Goal: Information Seeking & Learning: Check status

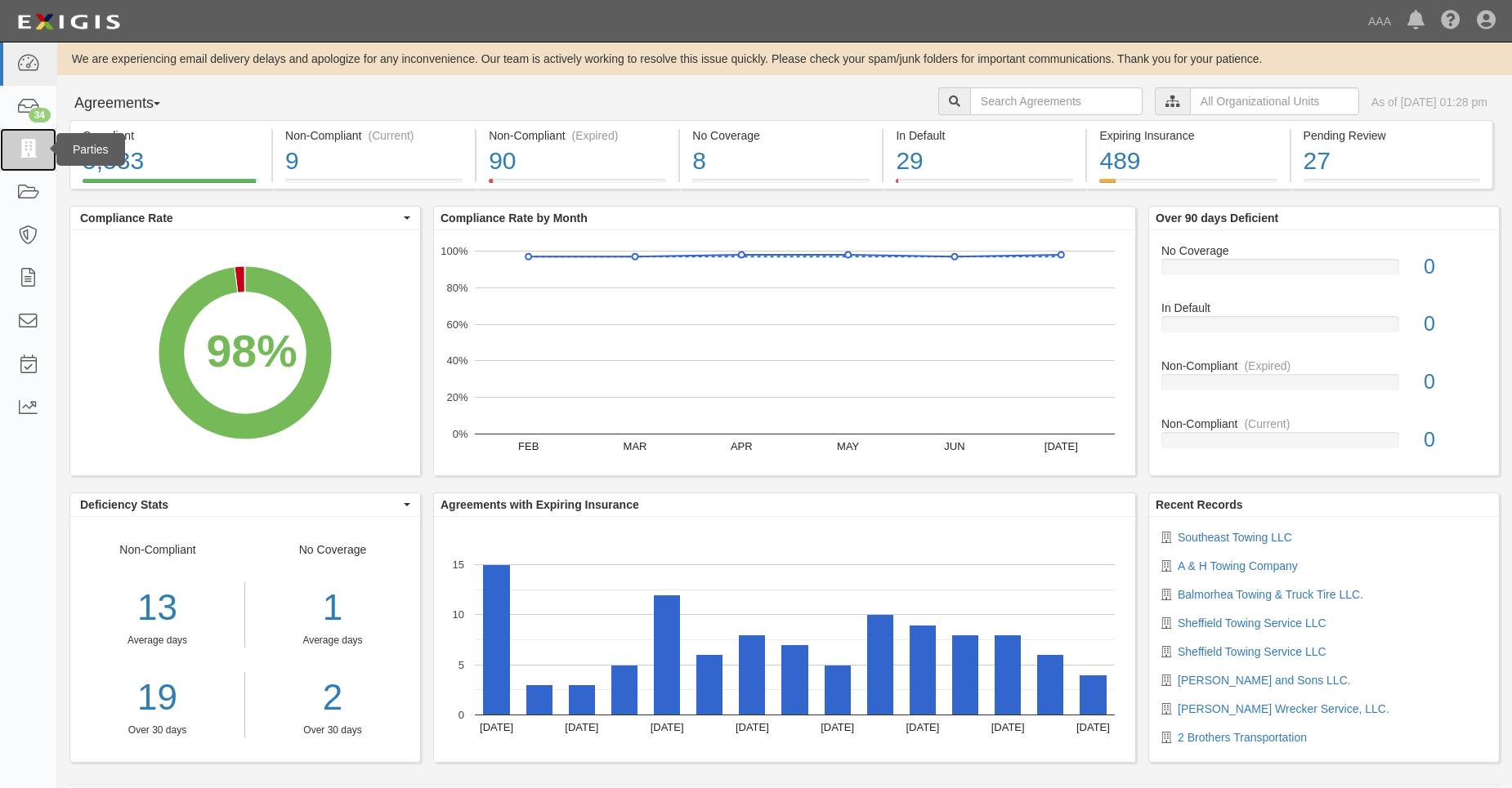
drag, startPoint x: 0, startPoint y: 0, endPoint x: 22, endPoint y: 146, distance: 147.6
click at [22, 146] on icon at bounding box center [28, 149] width 23 height 19
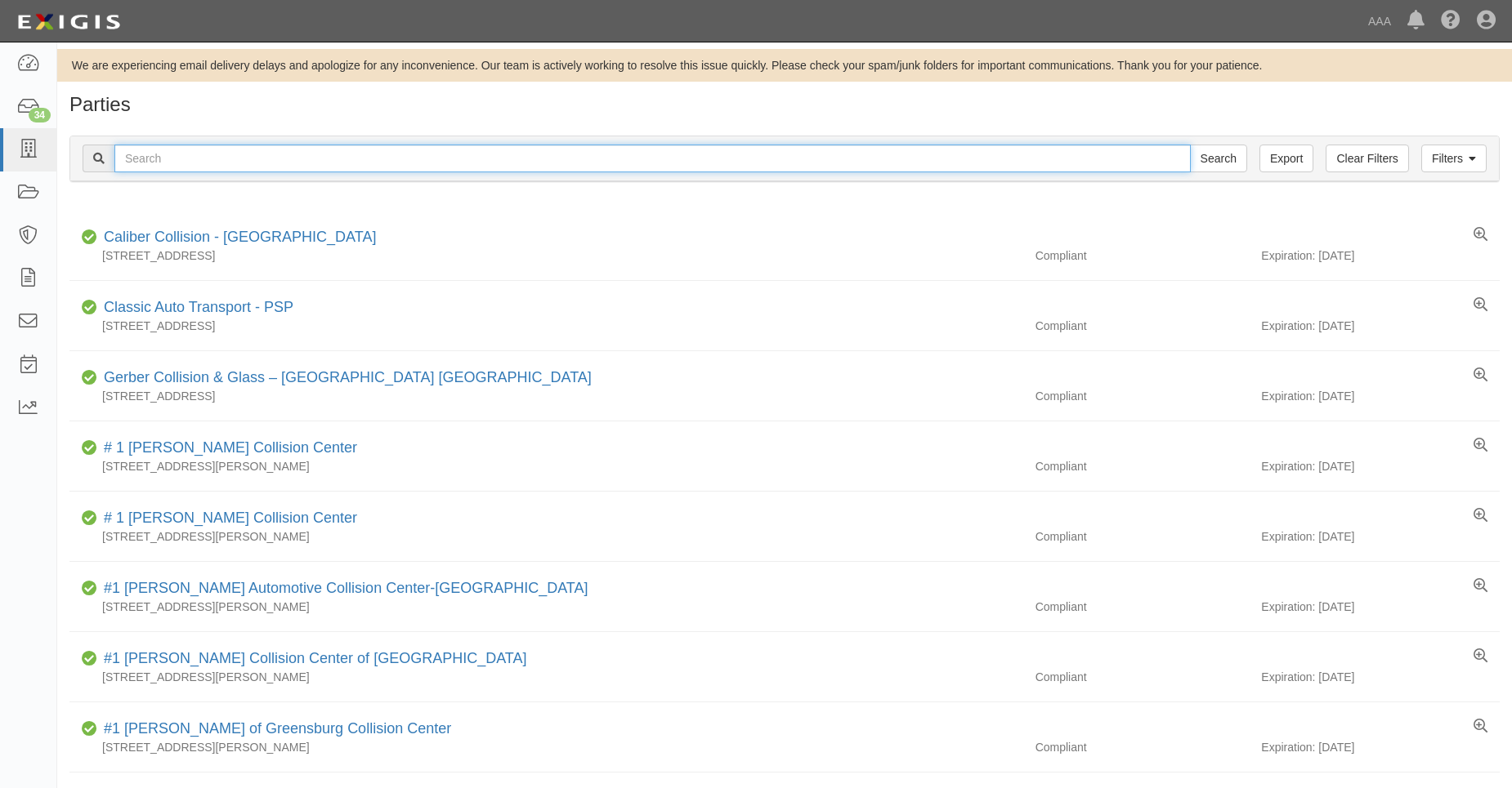
drag, startPoint x: 0, startPoint y: 0, endPoint x: 176, endPoint y: 160, distance: 237.9
click at [176, 160] on input "text" at bounding box center [652, 158] width 1076 height 27
type input "31270"
click at [1190, 144] on input "Search" at bounding box center [1218, 158] width 57 height 27
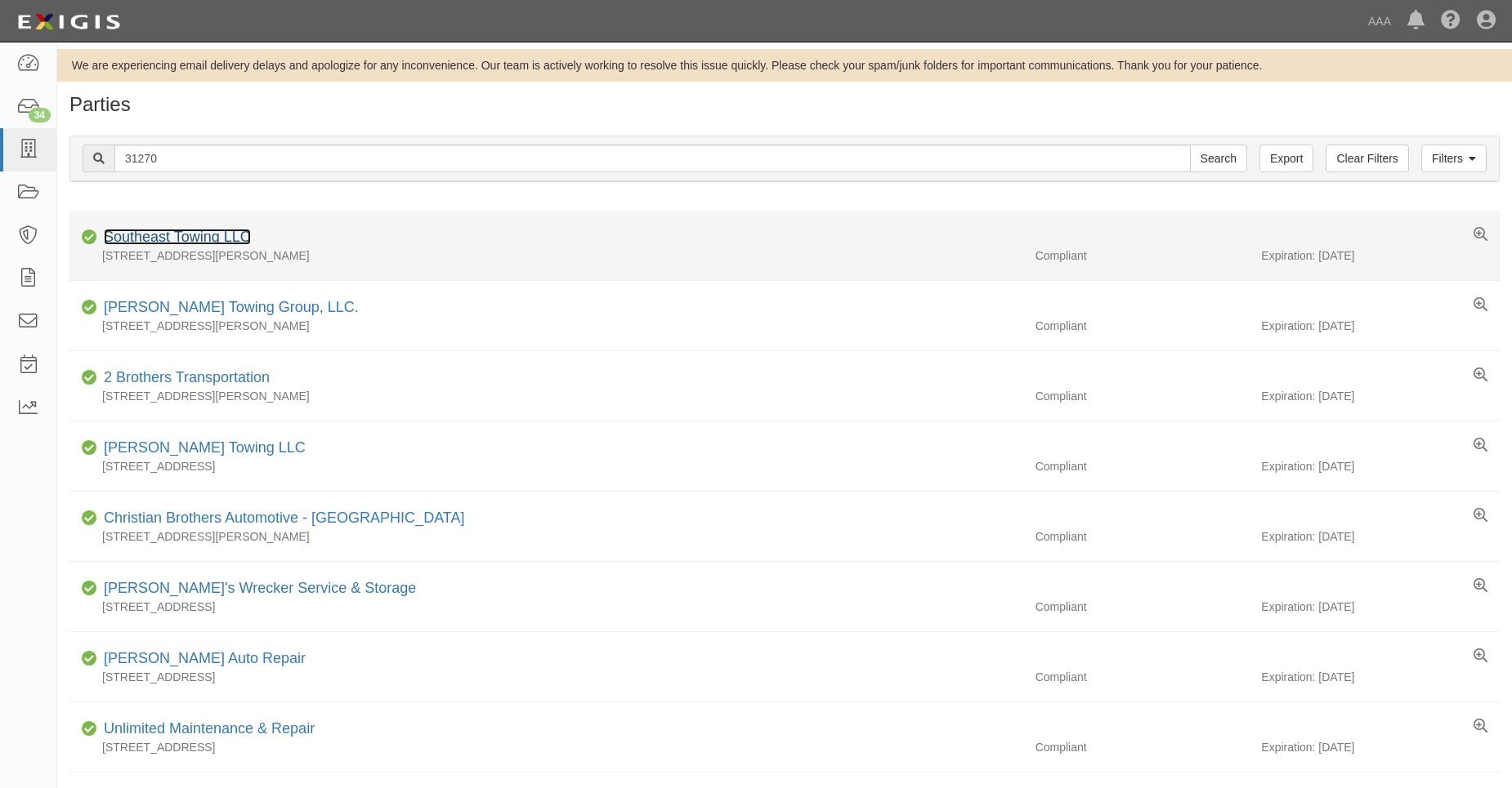
click at [170, 233] on link "Southeast Towing LLC" at bounding box center [177, 237] width 147 height 17
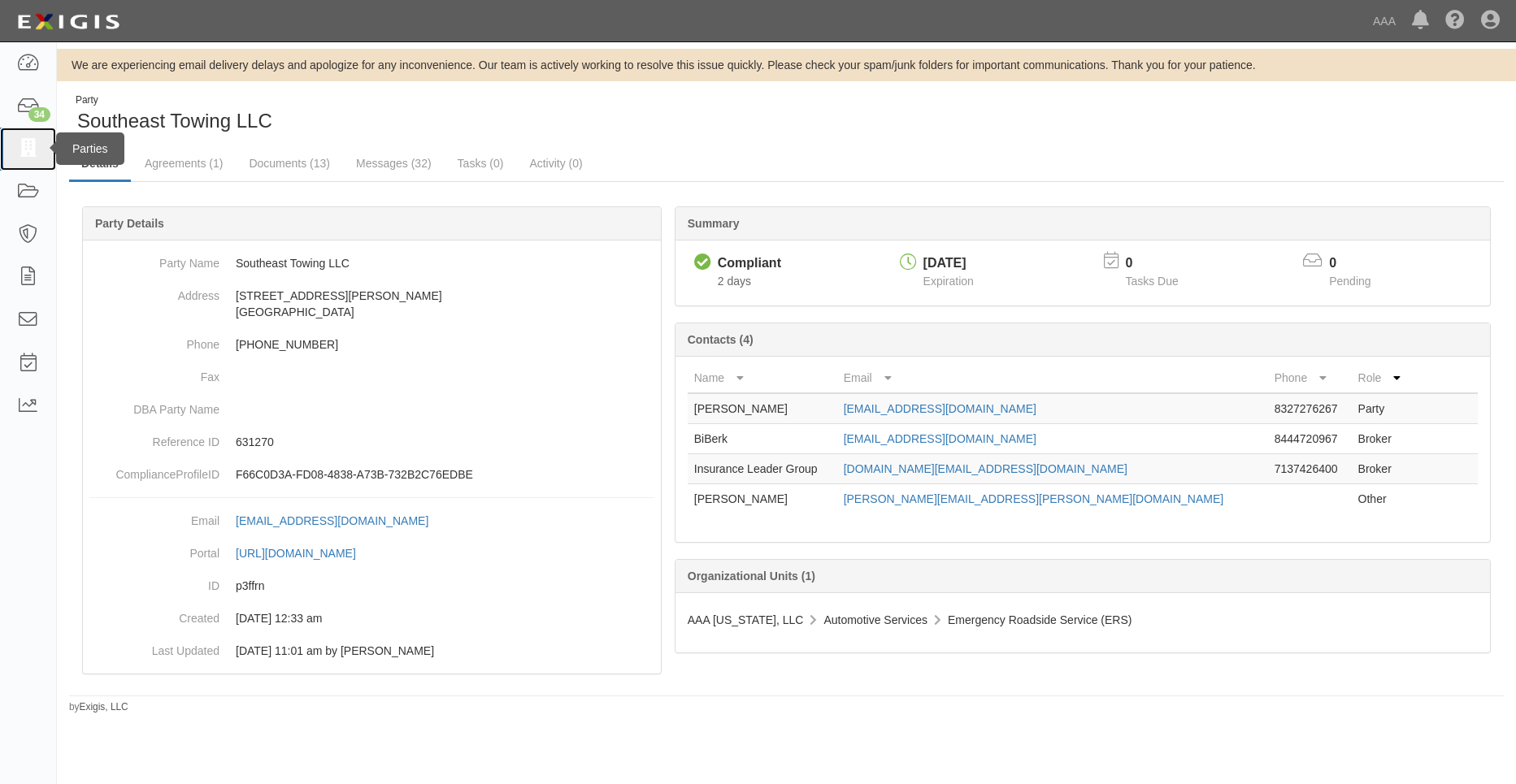
click at [23, 150] on icon at bounding box center [28, 149] width 23 height 19
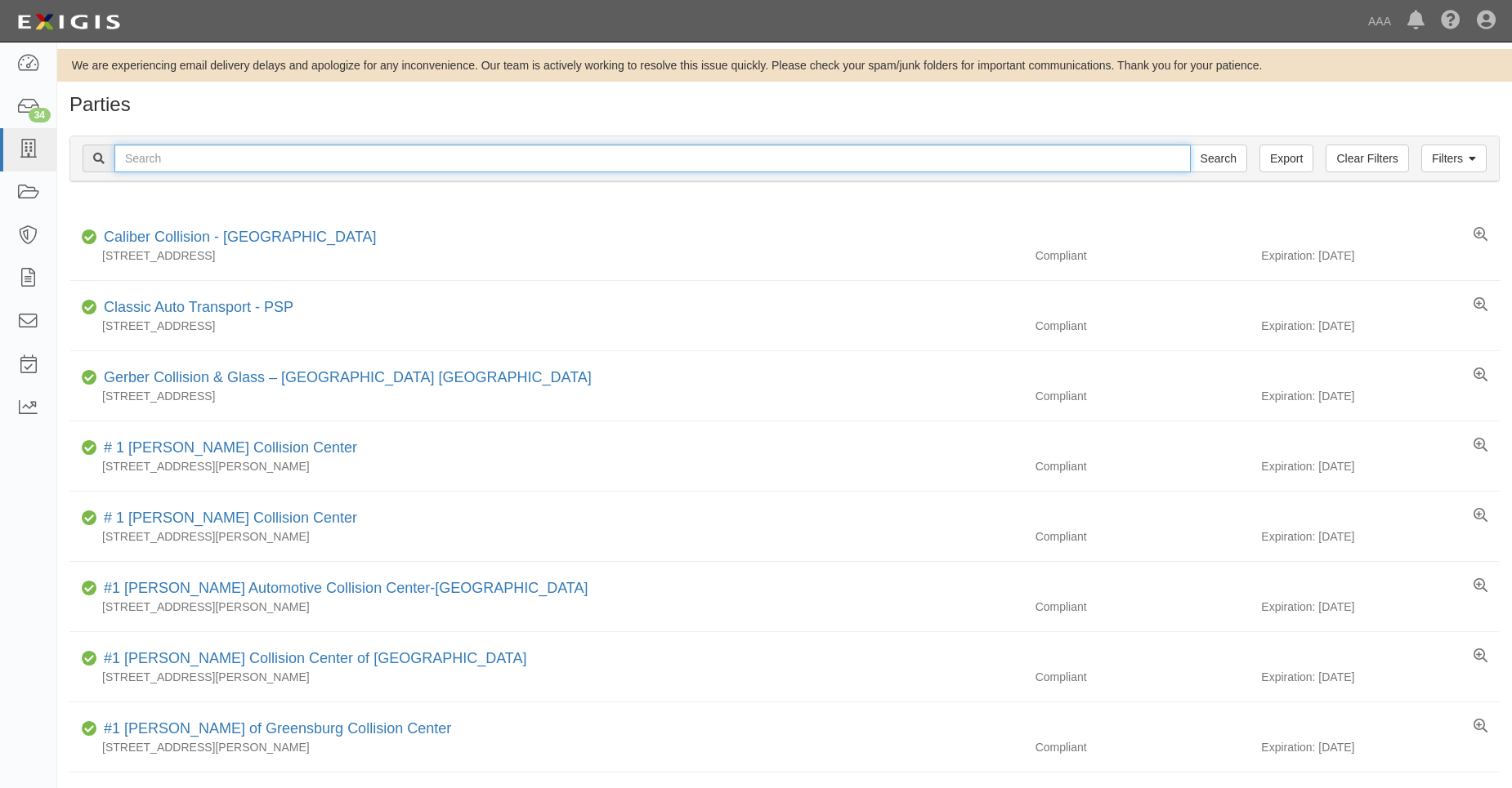
click at [185, 153] on input "text" at bounding box center [652, 158] width 1076 height 27
type input "31871"
click at [1190, 144] on input "Search" at bounding box center [1218, 158] width 57 height 27
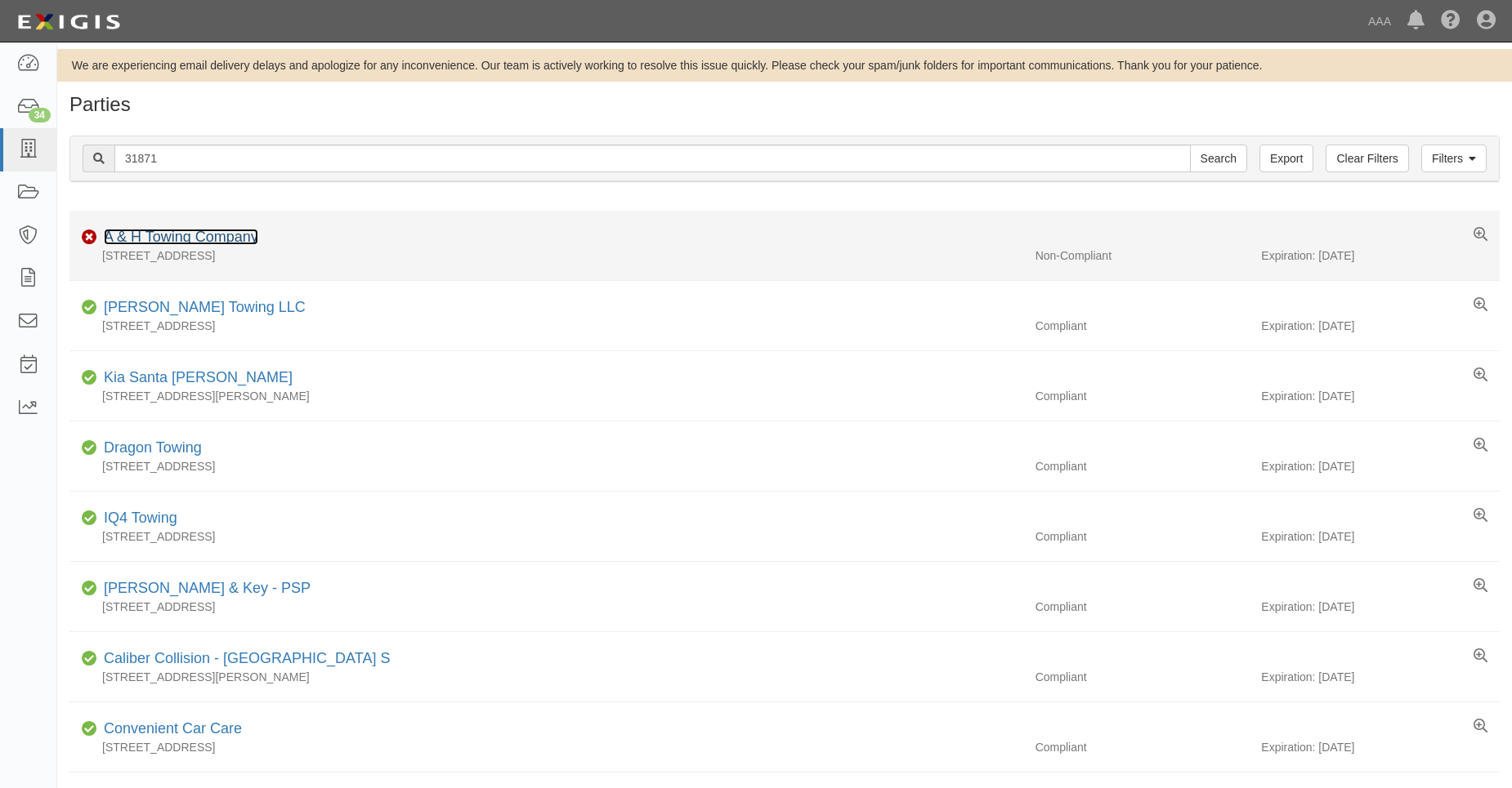
click at [186, 234] on link "A & H Towing Company" at bounding box center [181, 237] width 154 height 17
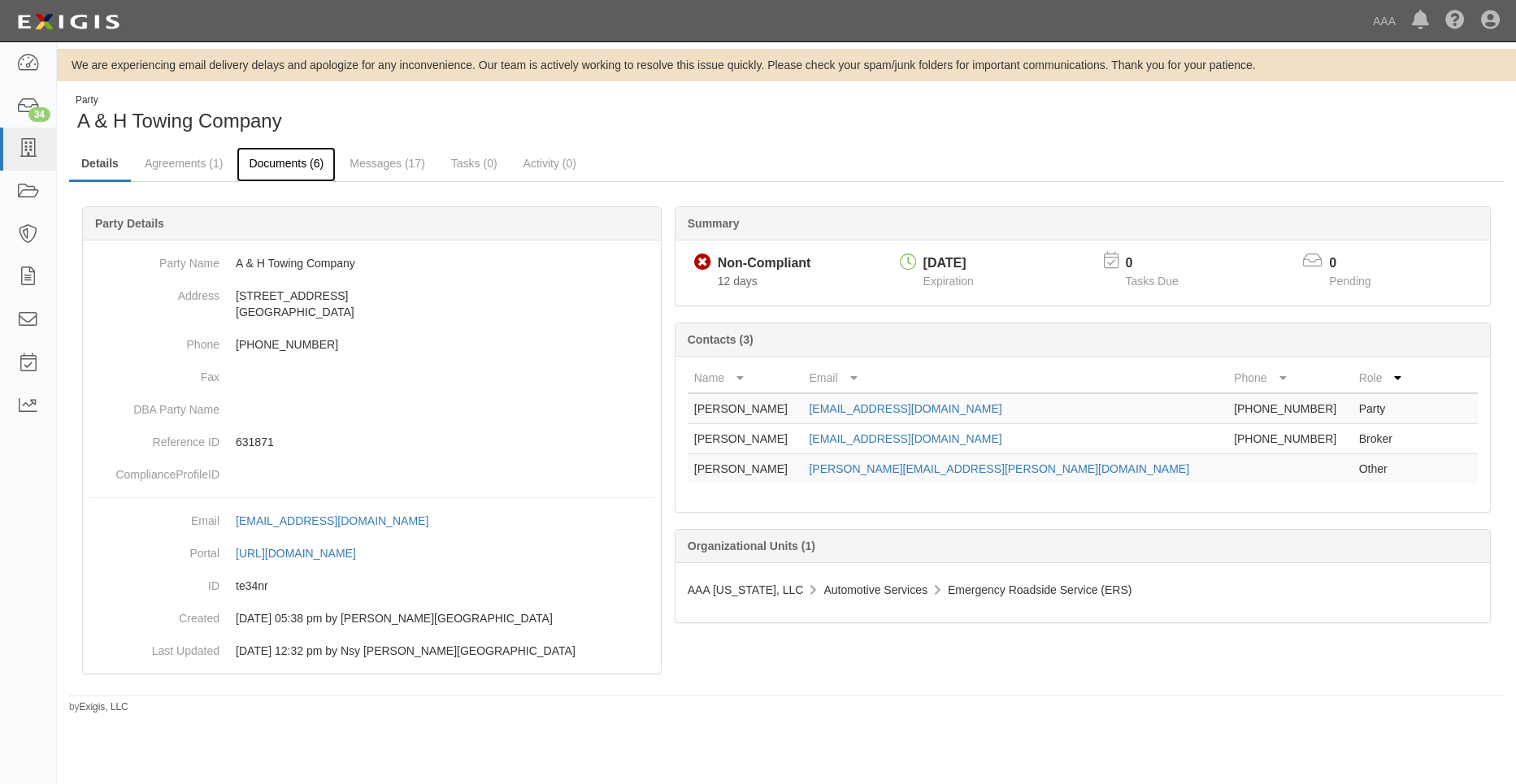
click at [272, 167] on link "Documents (6)" at bounding box center [286, 164] width 99 height 35
click at [266, 158] on link "Documents (6)" at bounding box center [286, 164] width 99 height 35
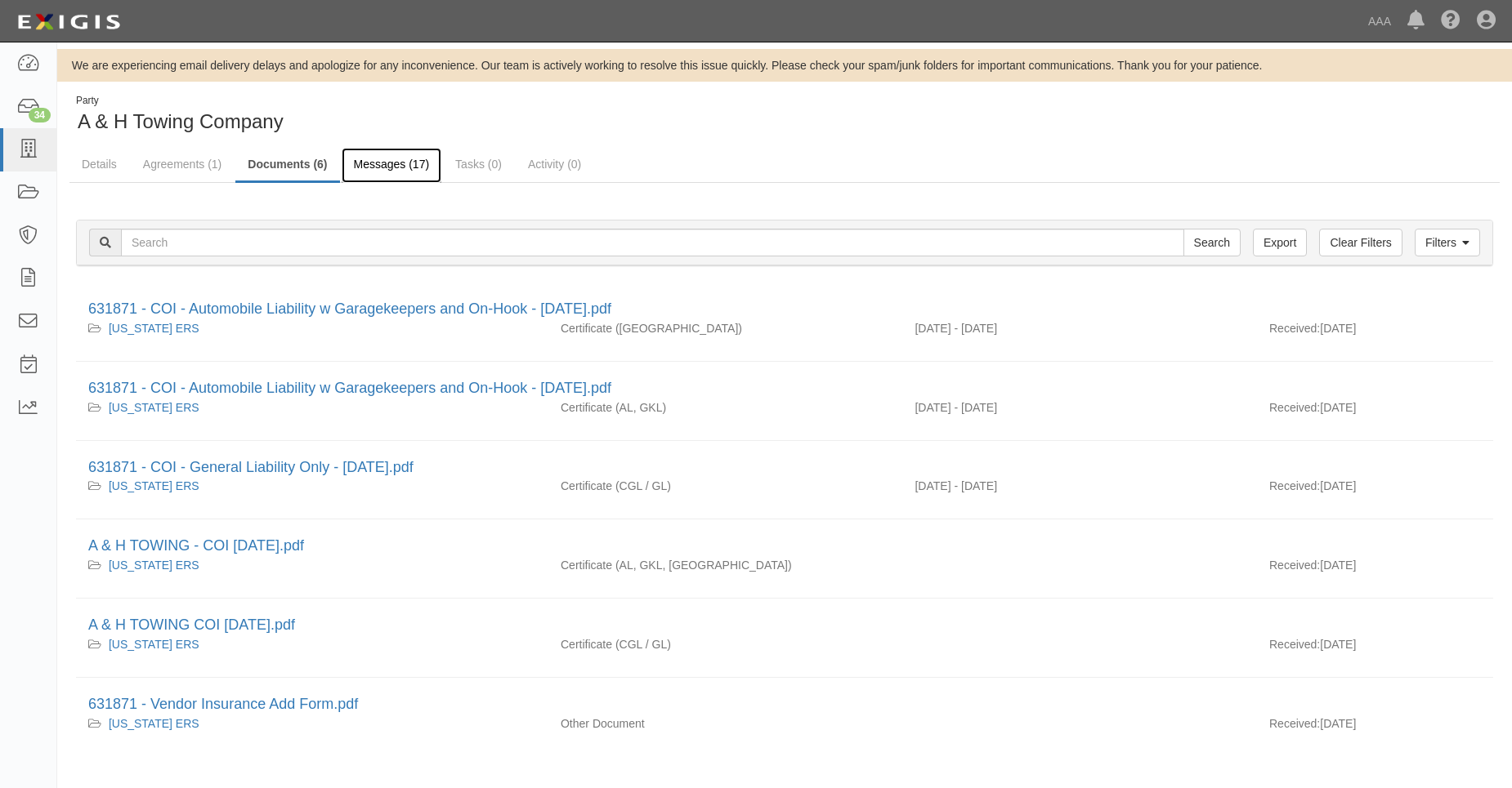
click at [382, 172] on link "Messages (17)" at bounding box center [392, 165] width 100 height 35
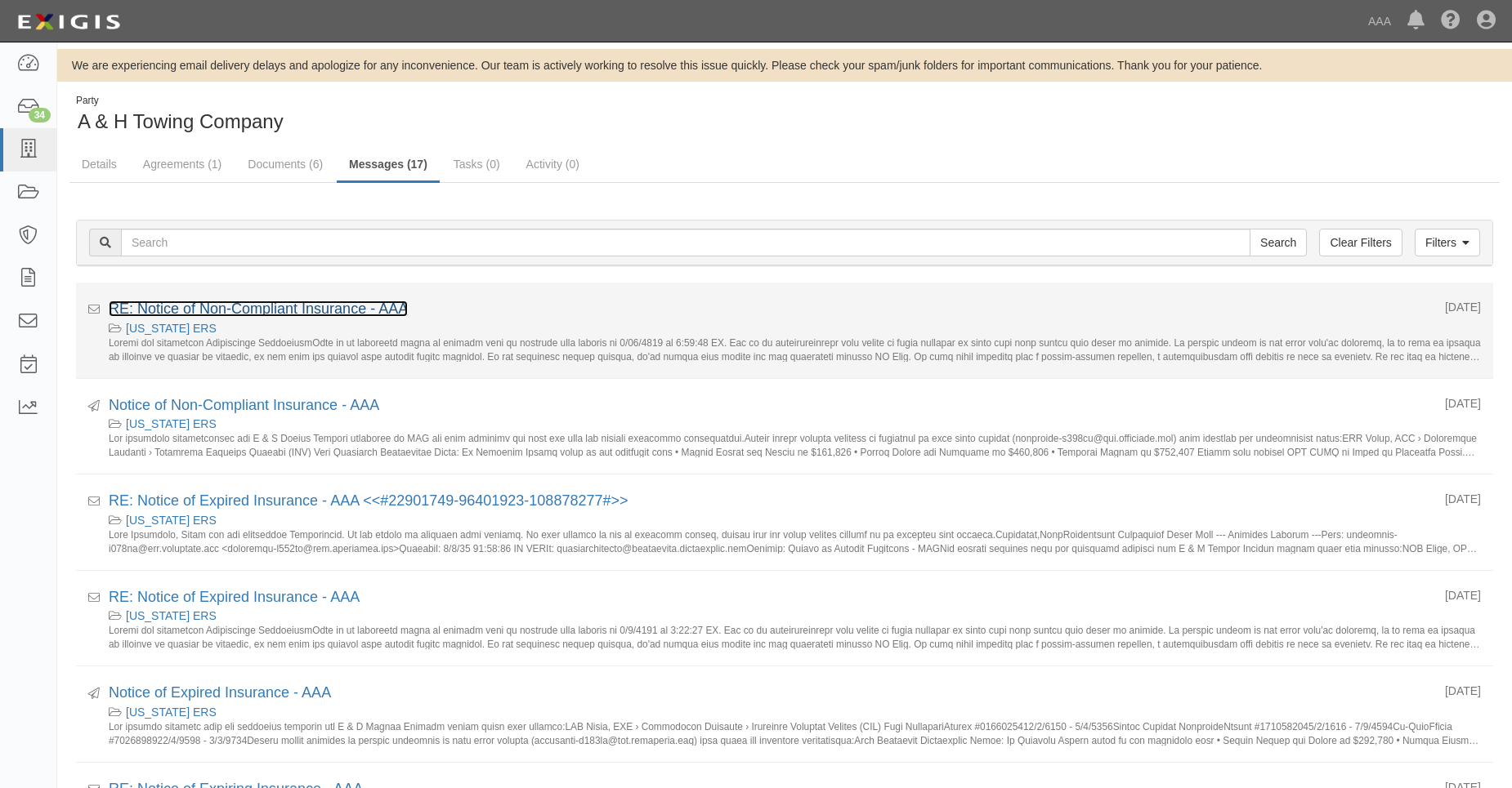
click at [261, 312] on link "RE: Notice of Non-Compliant Insurance - AAA" at bounding box center [258, 309] width 299 height 17
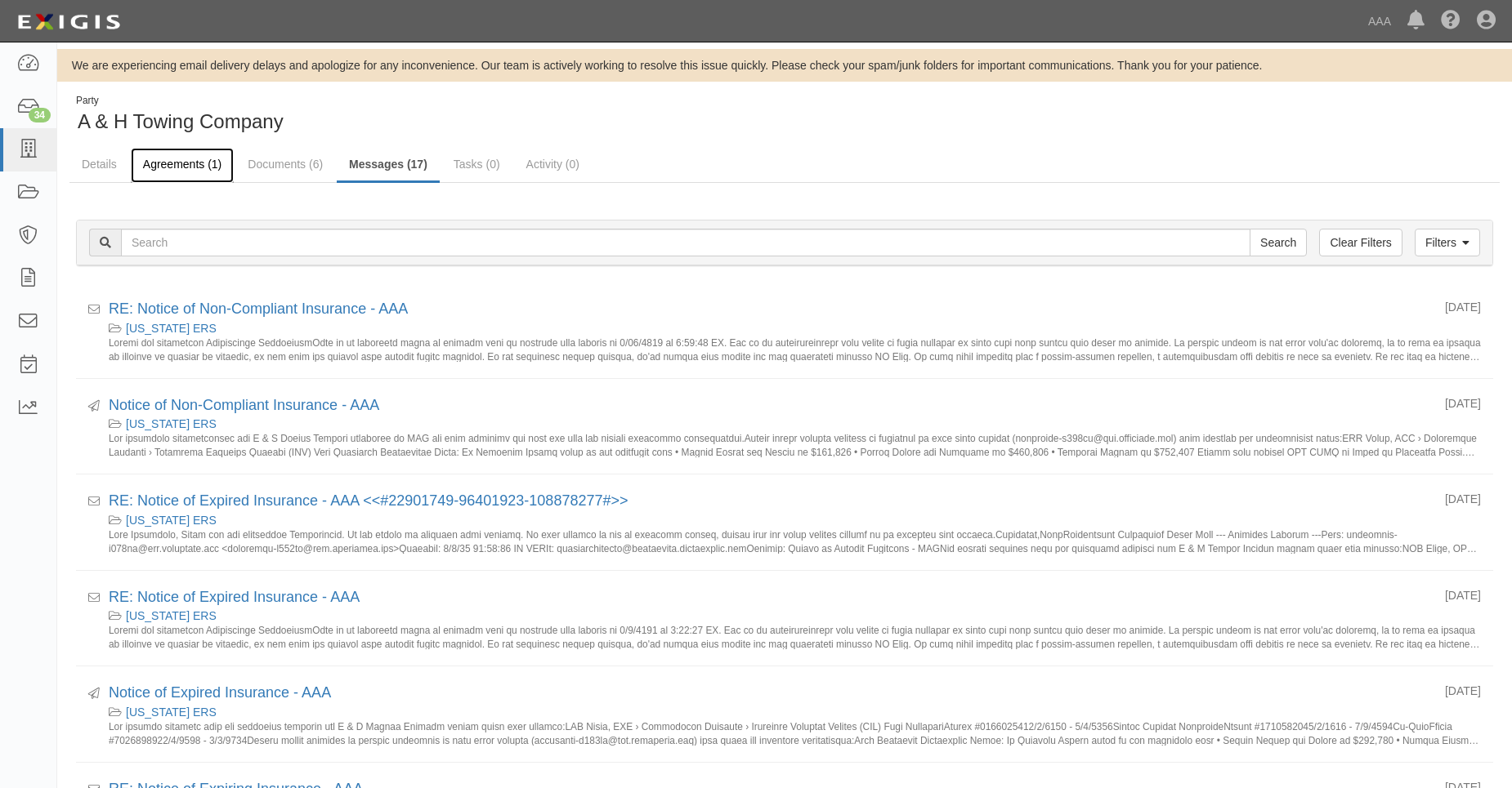
click at [172, 162] on link "Agreements (1)" at bounding box center [183, 165] width 103 height 35
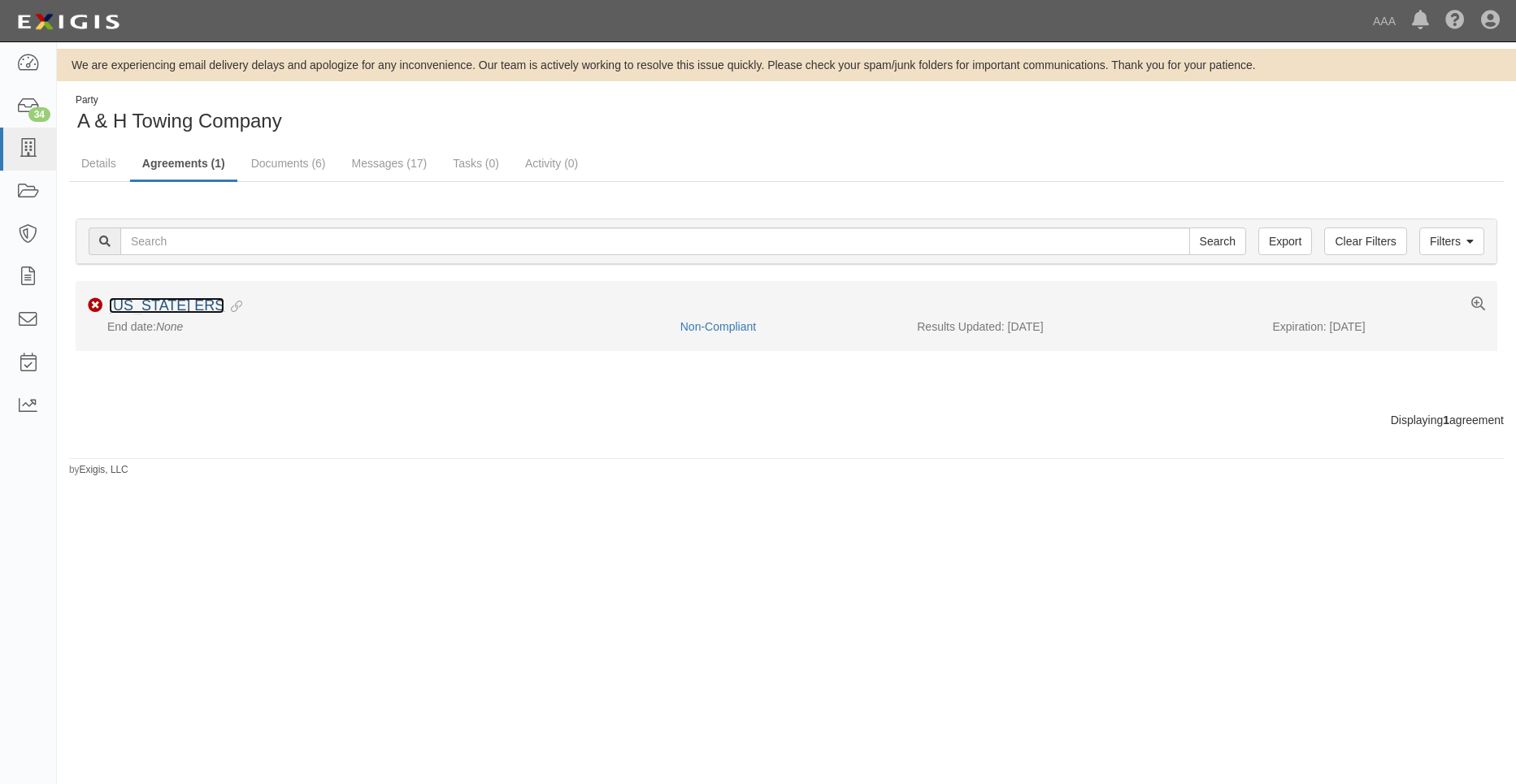
click at [157, 305] on link "[US_STATE] ERS" at bounding box center [167, 305] width 116 height 17
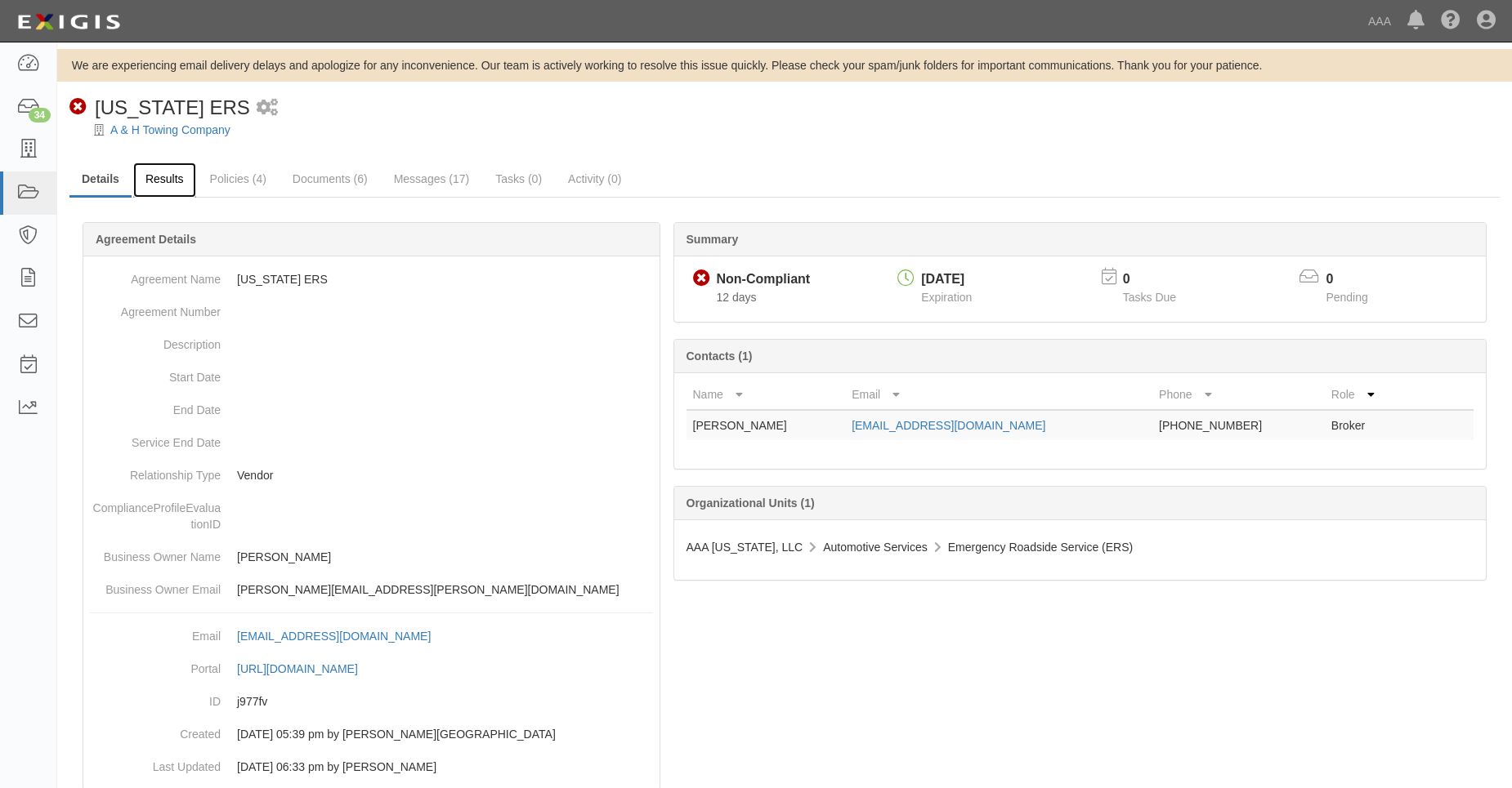
click at [160, 181] on link "Results" at bounding box center [165, 180] width 63 height 35
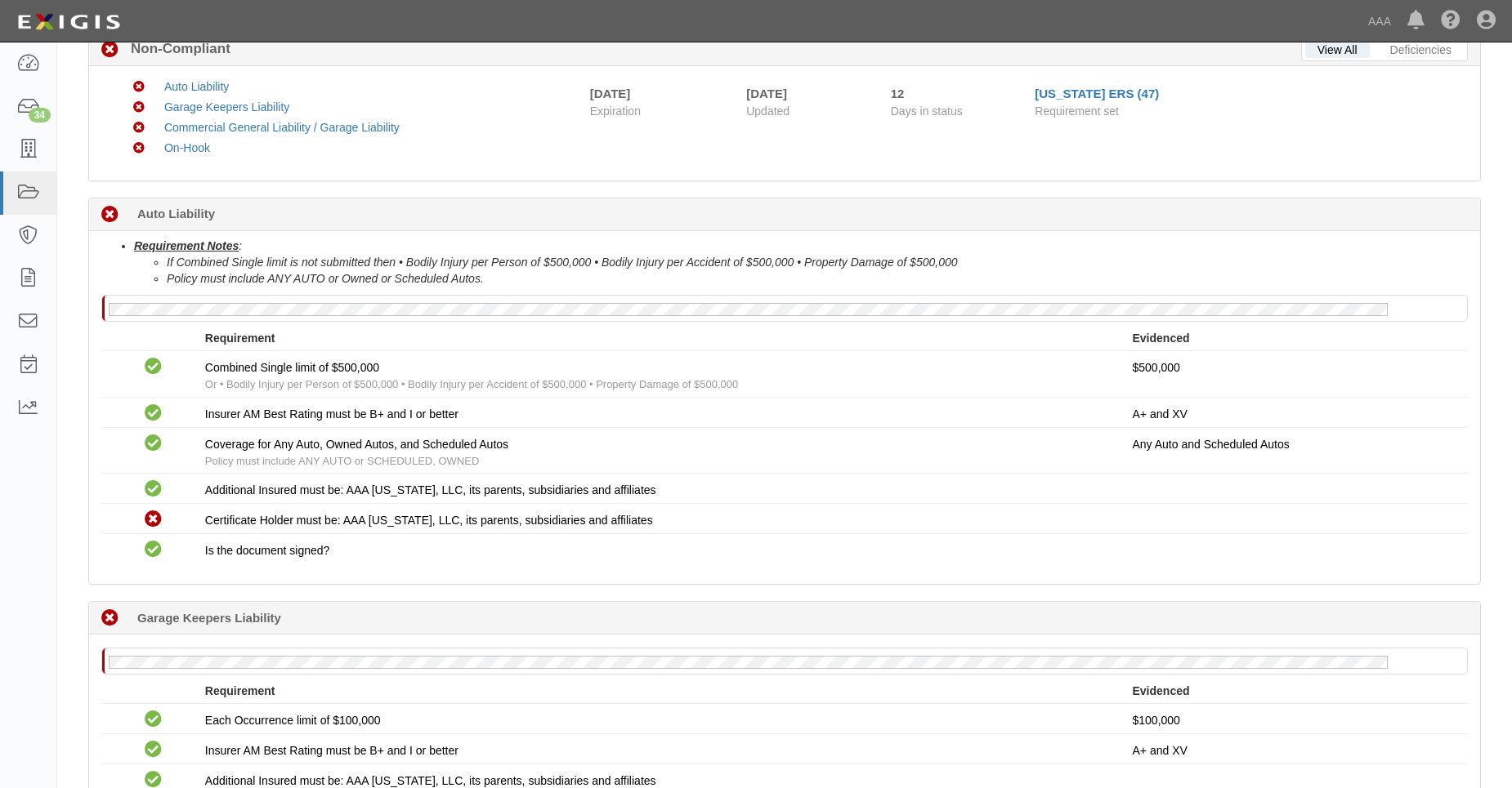
scroll to position [327, 0]
